Goal: Task Accomplishment & Management: Use online tool/utility

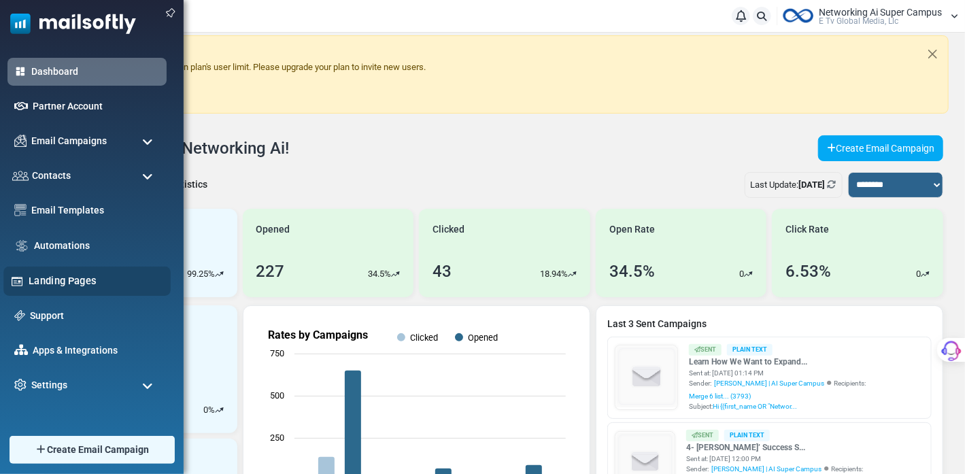
click at [76, 277] on link "Landing Pages" at bounding box center [96, 280] width 135 height 15
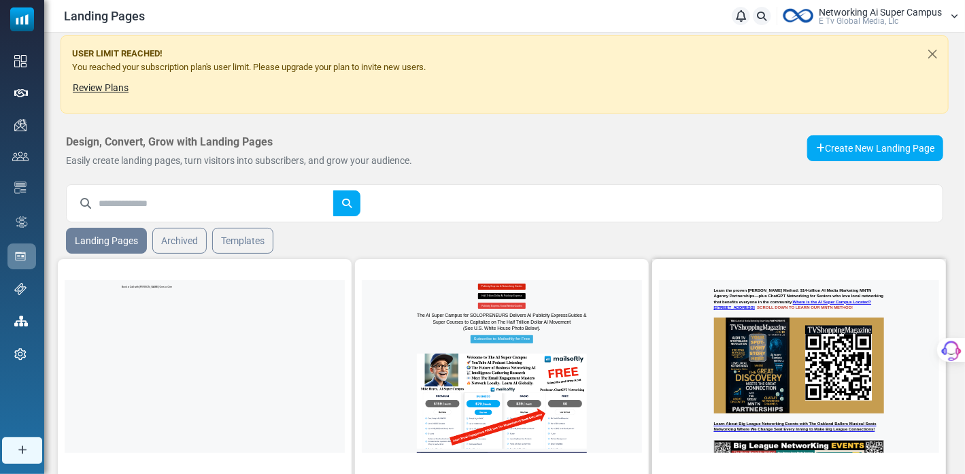
click at [836, 377] on img at bounding box center [799, 366] width 170 height 96
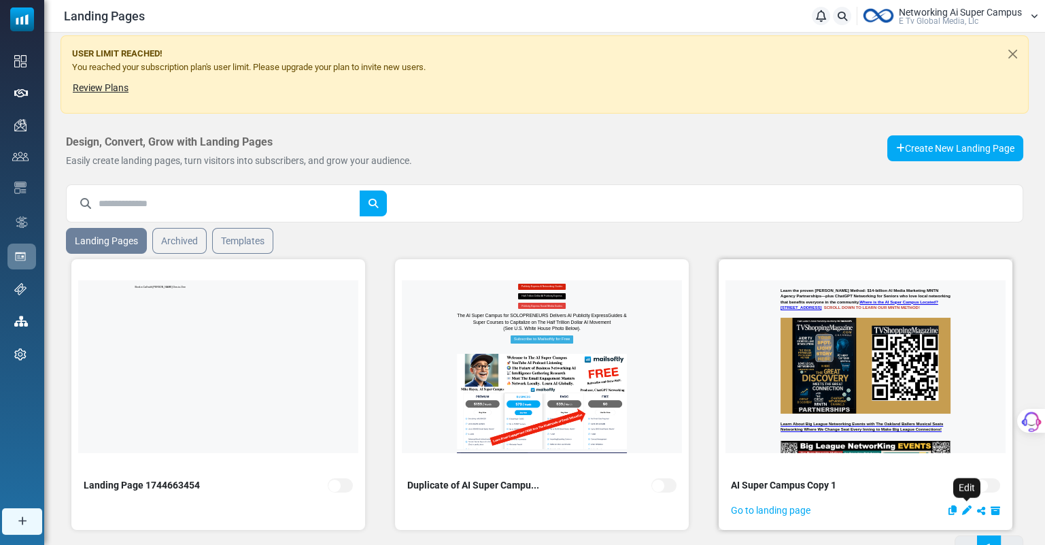
click at [964, 473] on icon "Edit" at bounding box center [967, 510] width 10 height 10
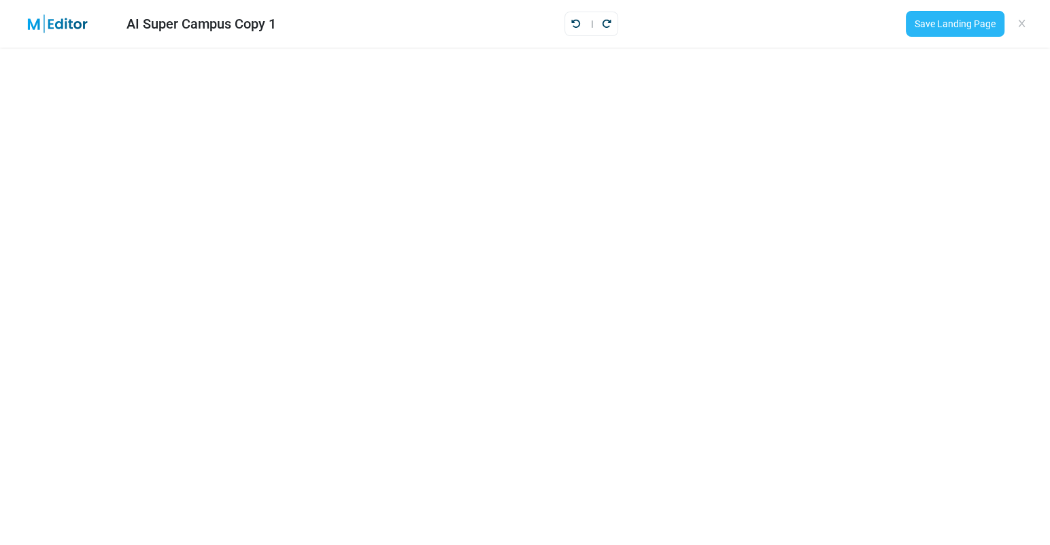
click at [951, 23] on link "Save Landing Page" at bounding box center [955, 24] width 99 height 26
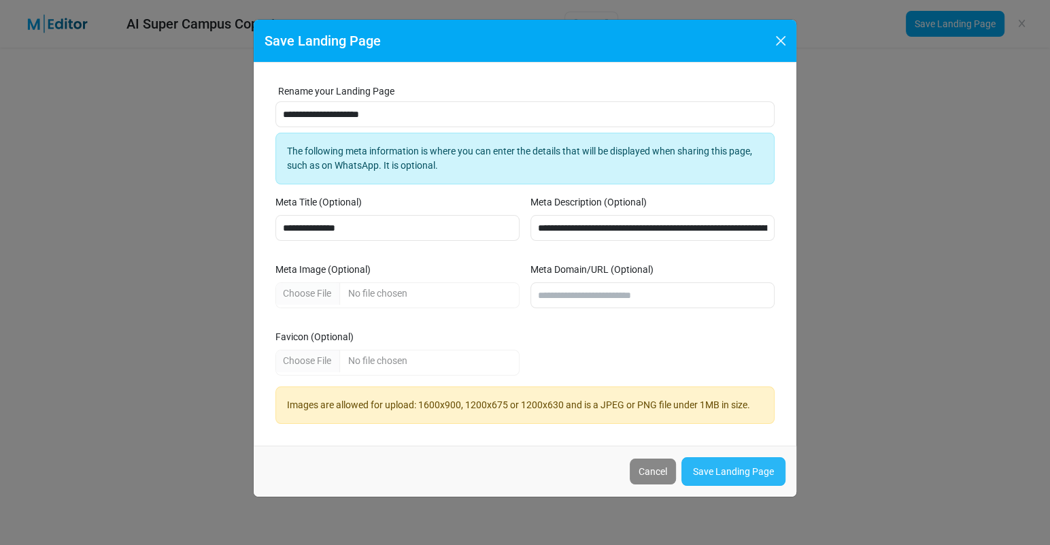
click at [757, 466] on link "Save Landing Page" at bounding box center [733, 471] width 104 height 29
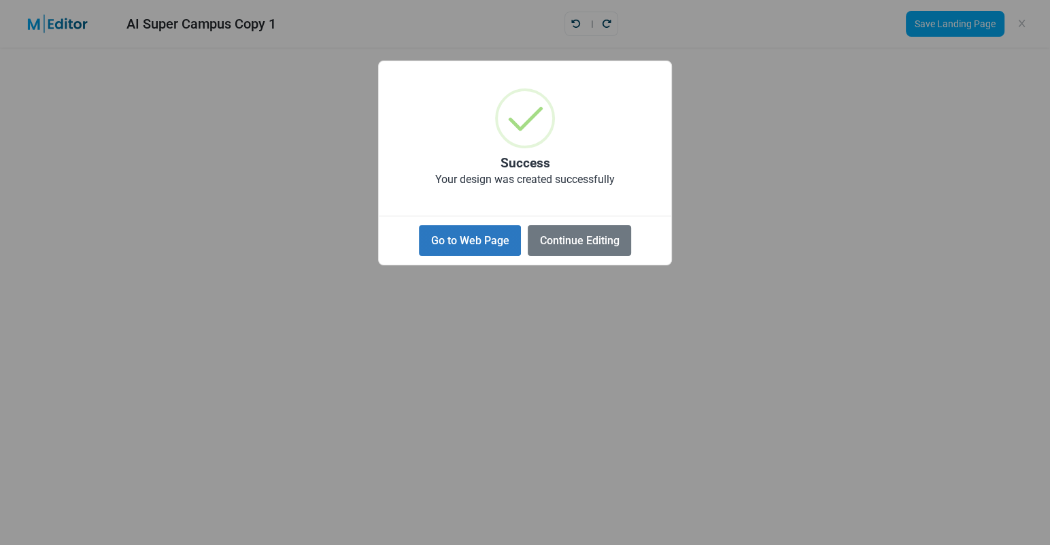
click at [484, 238] on button "Go to Web Page" at bounding box center [470, 240] width 102 height 31
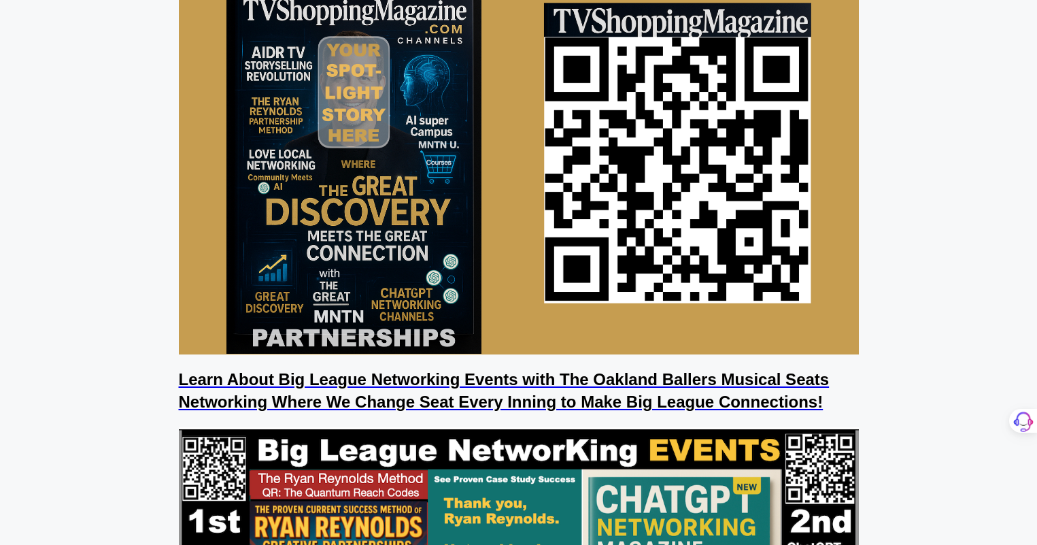
scroll to position [126, 0]
